Goal: Check status: Check status

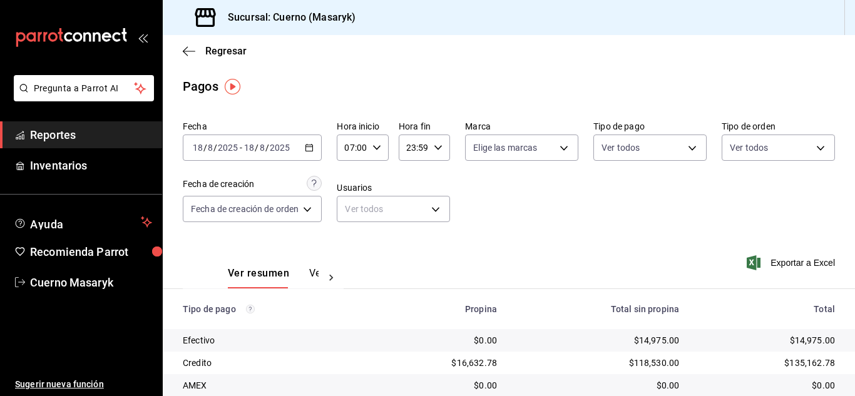
click at [298, 145] on div "[DATE] [DATE] - [DATE] [DATE]" at bounding box center [252, 148] width 139 height 26
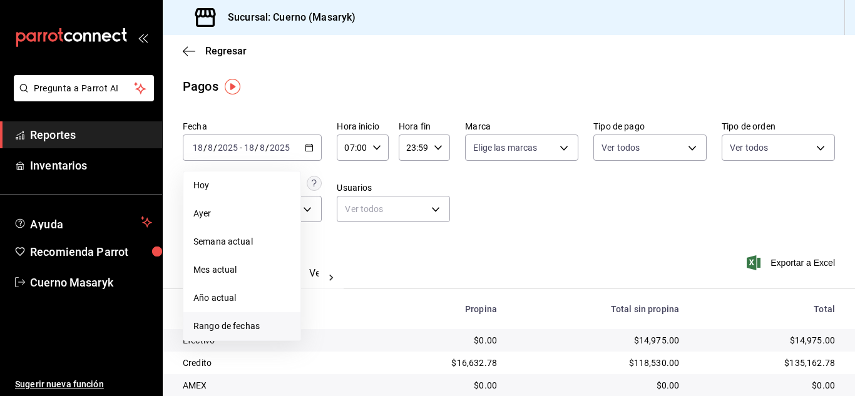
click at [245, 321] on span "Rango de fechas" at bounding box center [241, 326] width 97 height 13
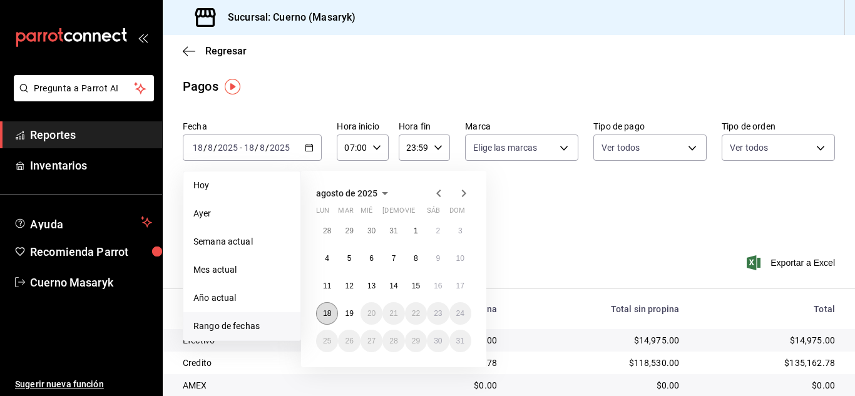
click at [333, 314] on button "18" at bounding box center [327, 313] width 22 height 23
click at [345, 314] on abbr "19" at bounding box center [349, 313] width 8 height 9
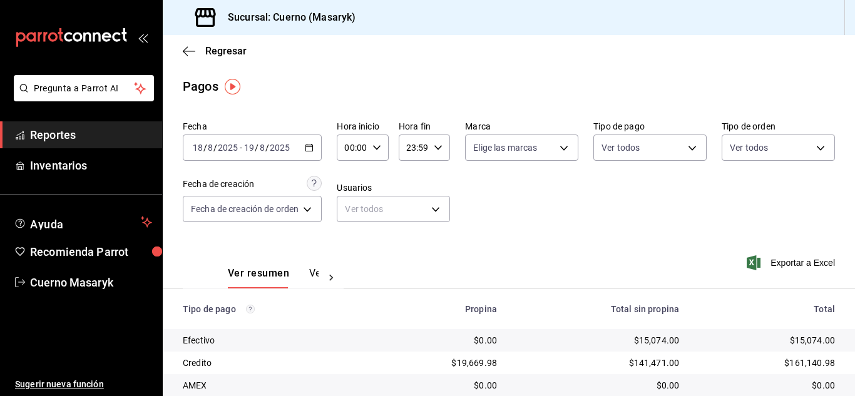
click at [355, 139] on input "00:00" at bounding box center [352, 147] width 30 height 25
click at [352, 232] on span "06" at bounding box center [351, 235] width 5 height 10
type input "06:00"
click at [466, 257] on div at bounding box center [427, 198] width 855 height 396
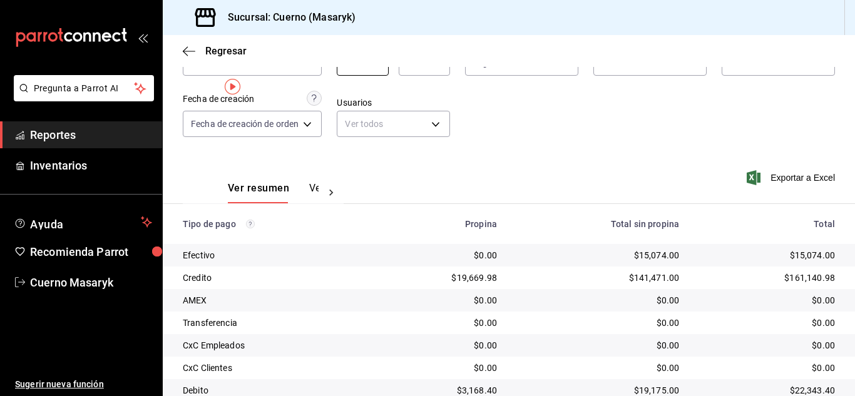
scroll to position [179, 0]
